Goal: Obtain resource: Download file/media

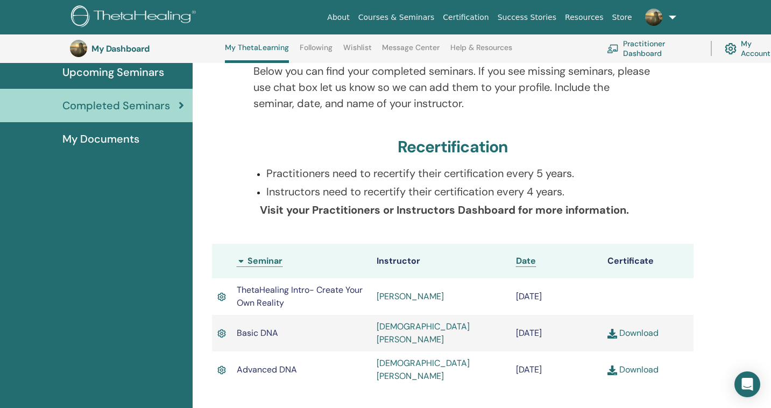
scroll to position [139, 0]
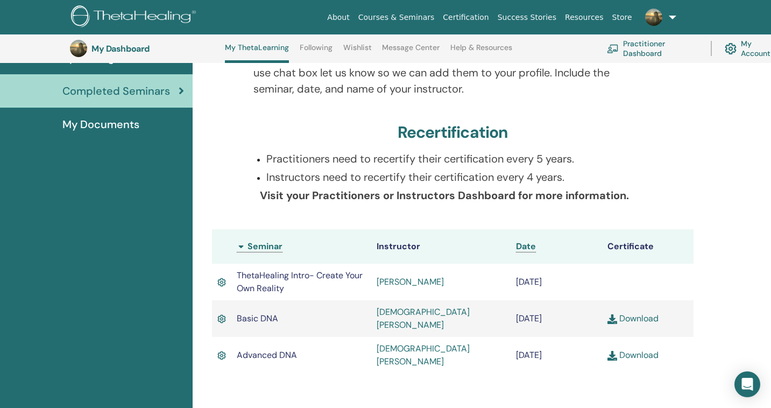
click at [644, 349] on link "Download" at bounding box center [632, 354] width 51 height 11
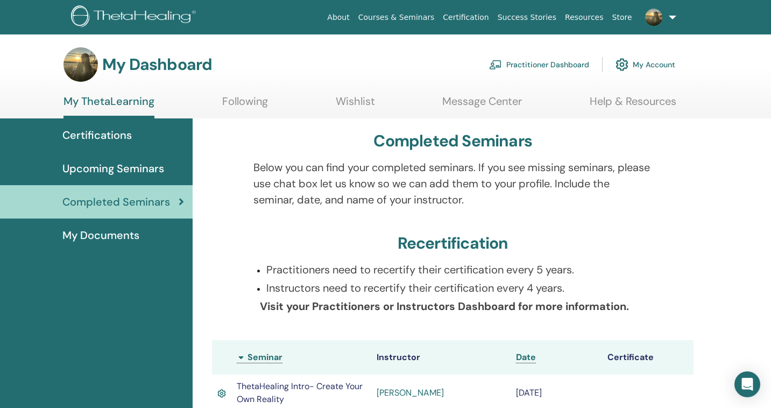
scroll to position [0, 0]
click at [248, 100] on link "Following" at bounding box center [245, 105] width 46 height 21
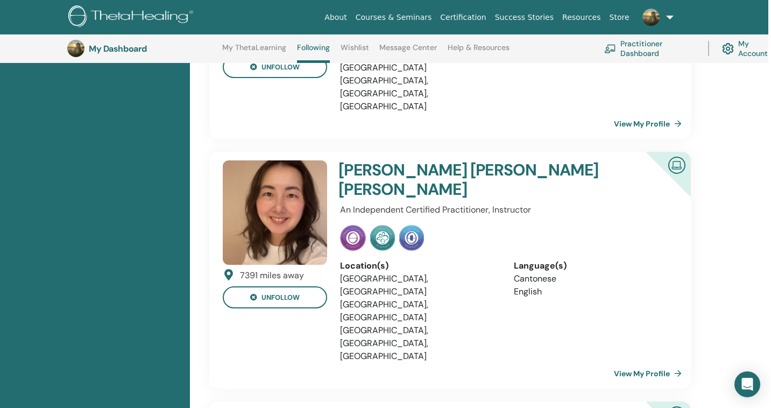
scroll to position [1918, 3]
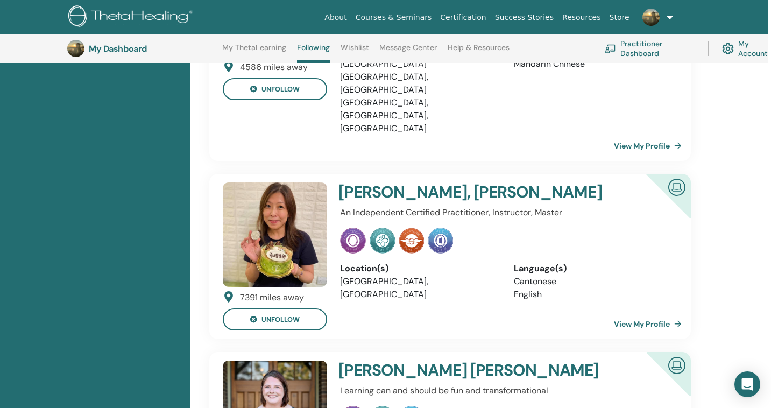
click at [386, 16] on link "Courses & Seminars" at bounding box center [393, 18] width 85 height 20
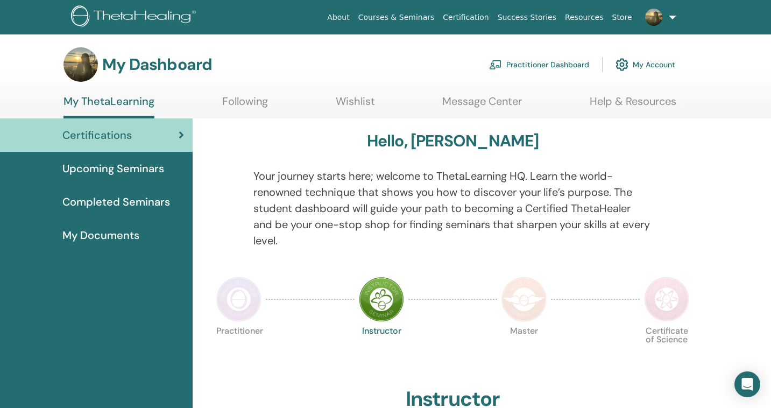
click at [244, 99] on link "Following" at bounding box center [245, 105] width 46 height 21
